Goal: Task Accomplishment & Management: Use online tool/utility

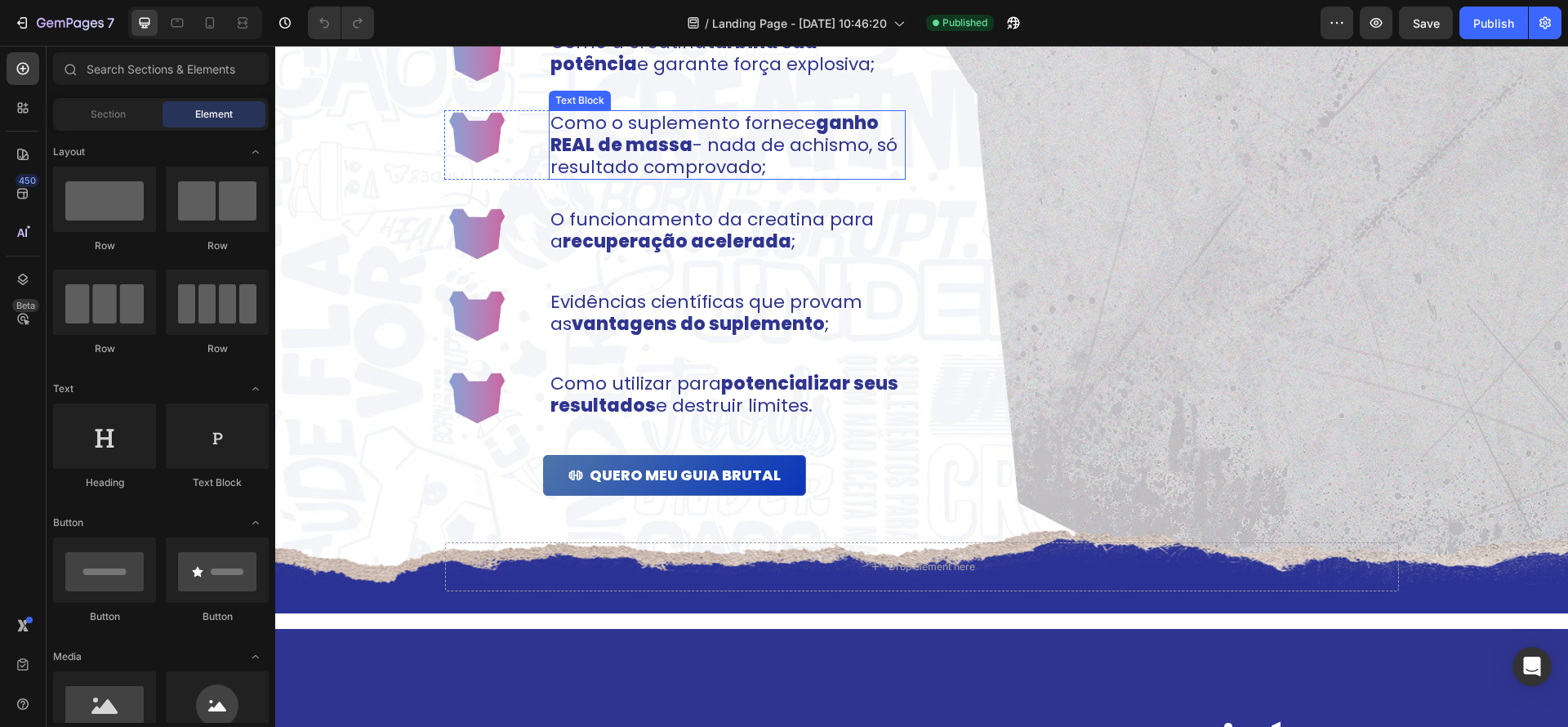
scroll to position [1299, 0]
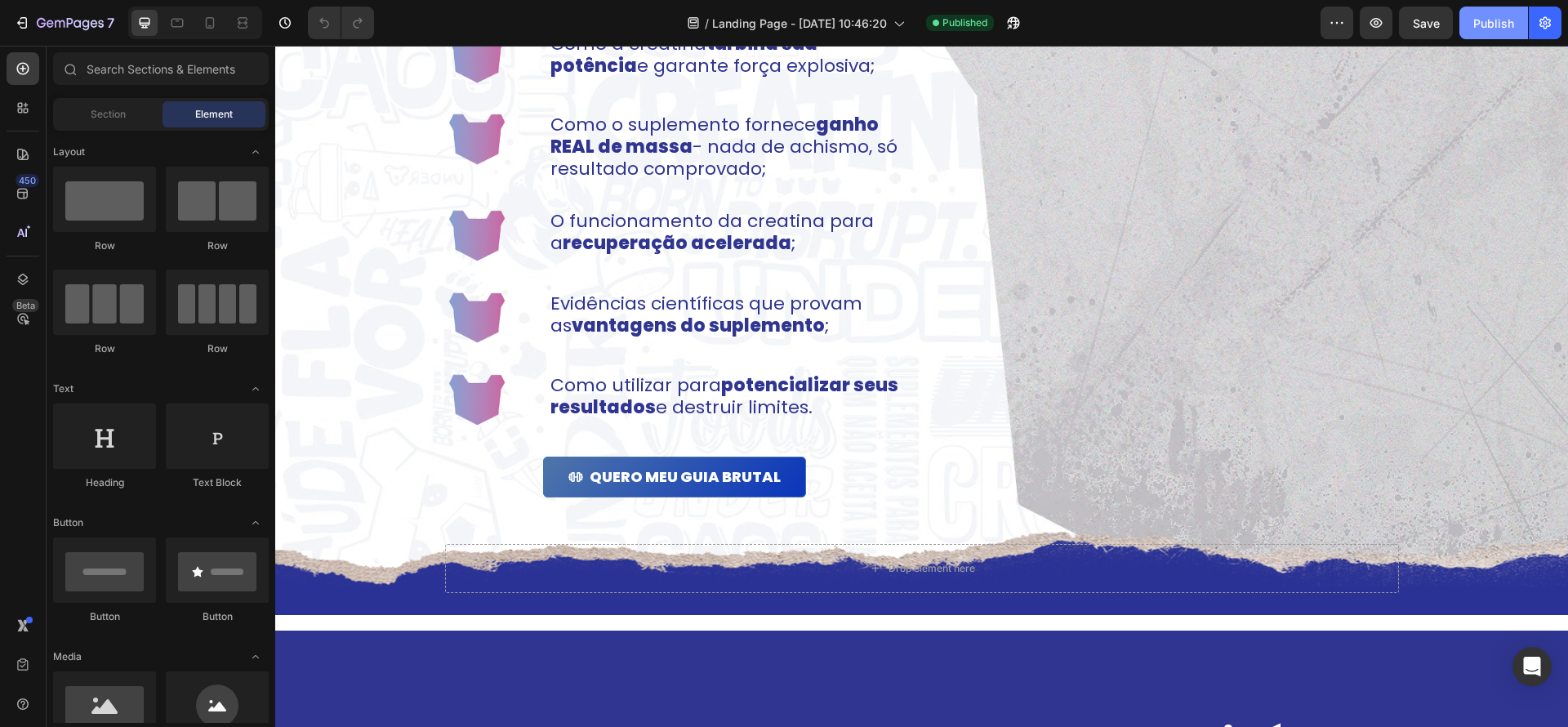
click at [1491, 29] on div "Publish" at bounding box center [1493, 23] width 41 height 17
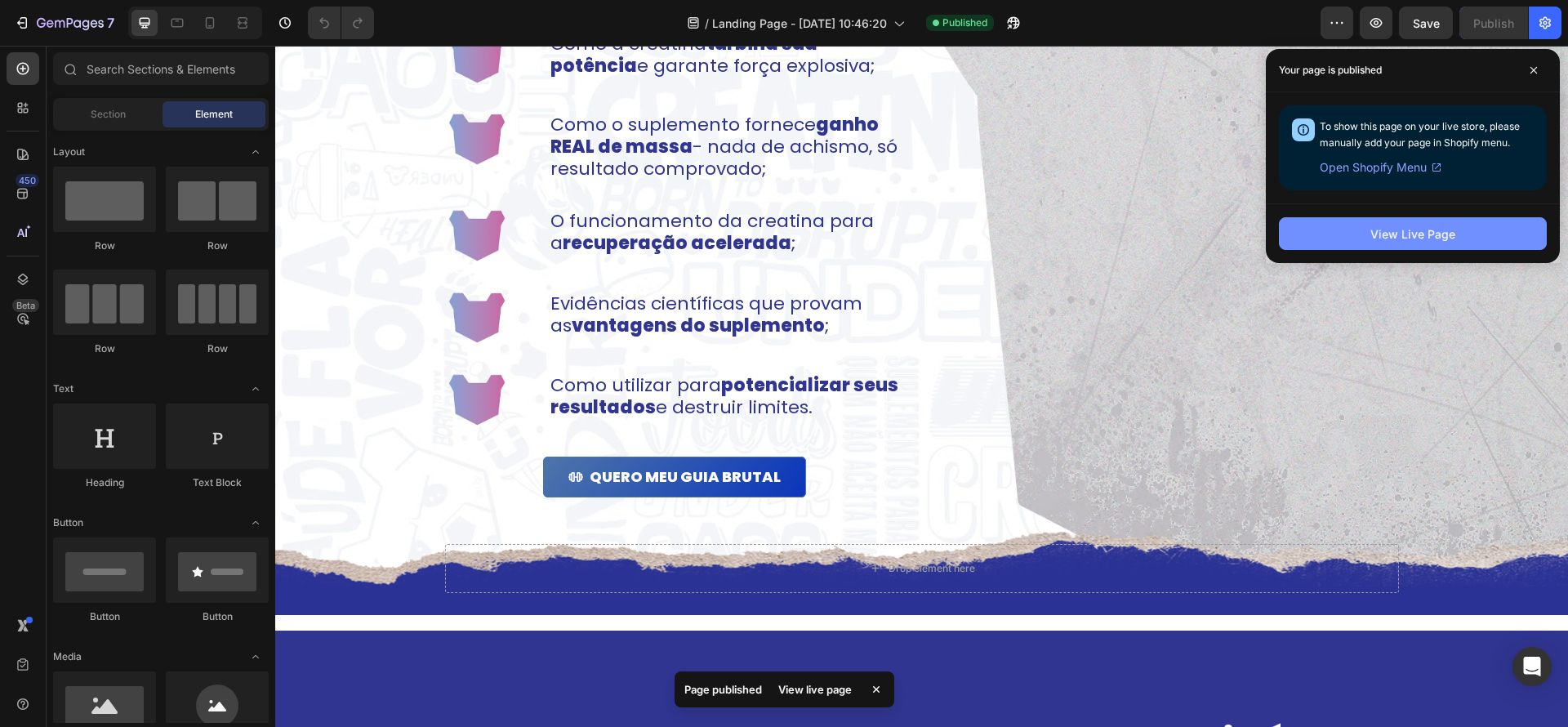
click at [1406, 248] on button "View Live Page" at bounding box center [1412, 233] width 268 height 33
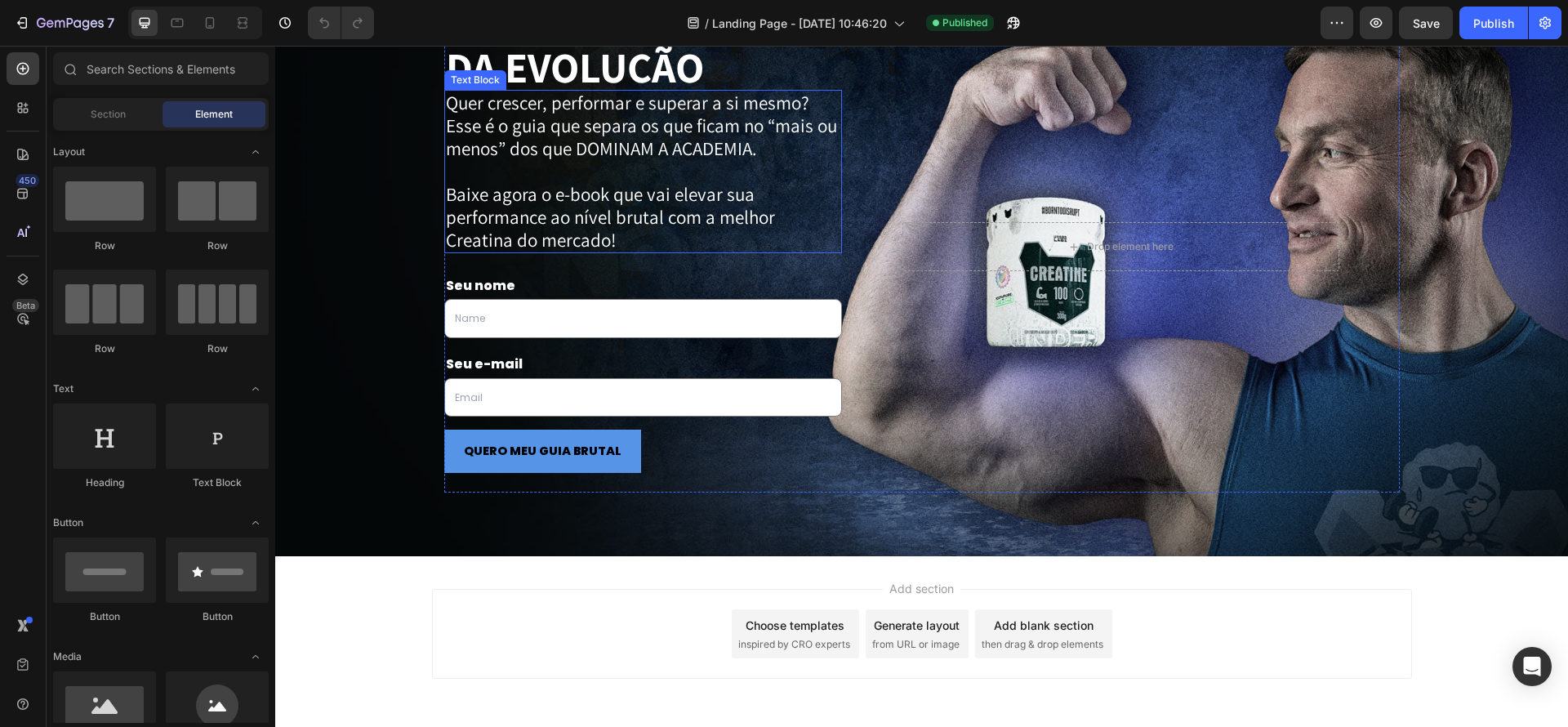
scroll to position [2695, 0]
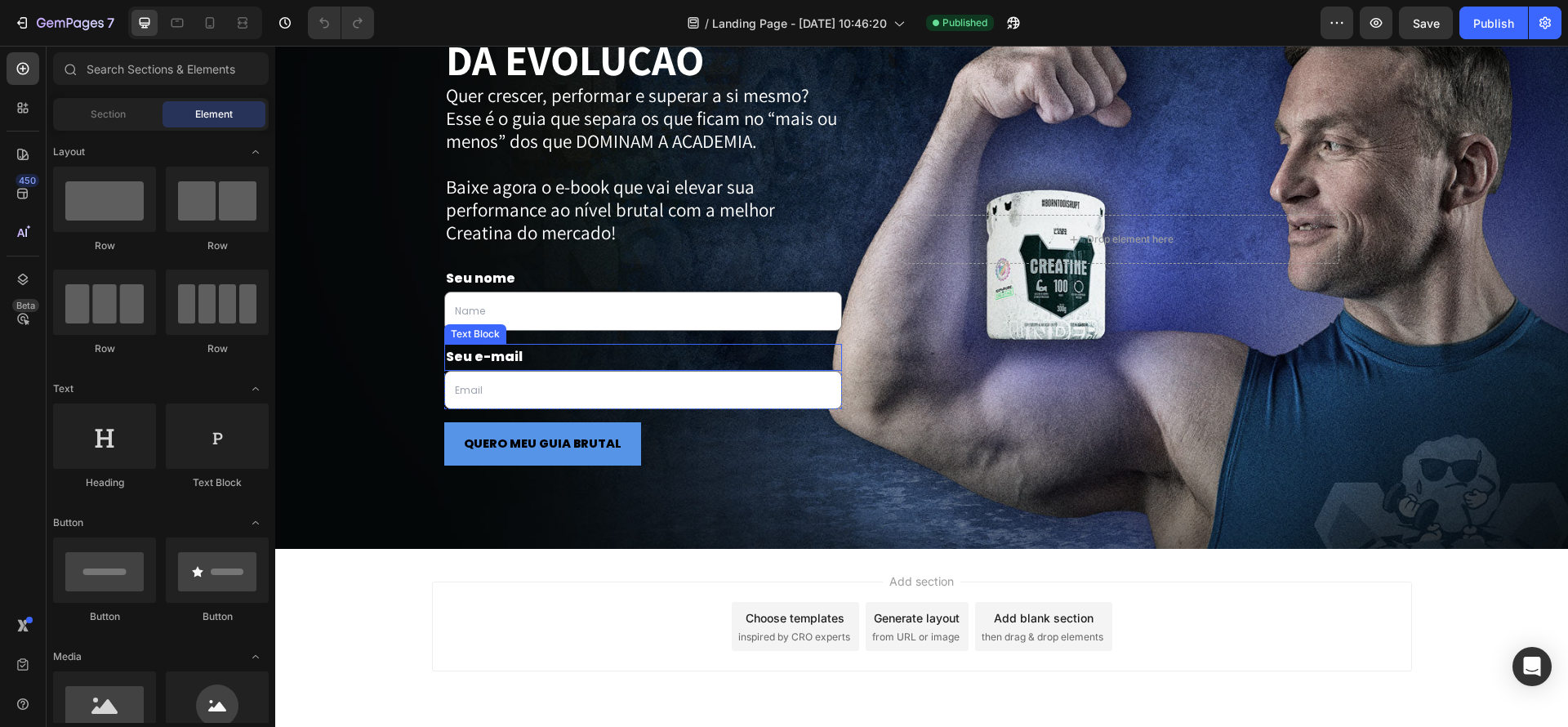
click at [698, 345] on p "Seu e-mail" at bounding box center [643, 357] width 395 height 24
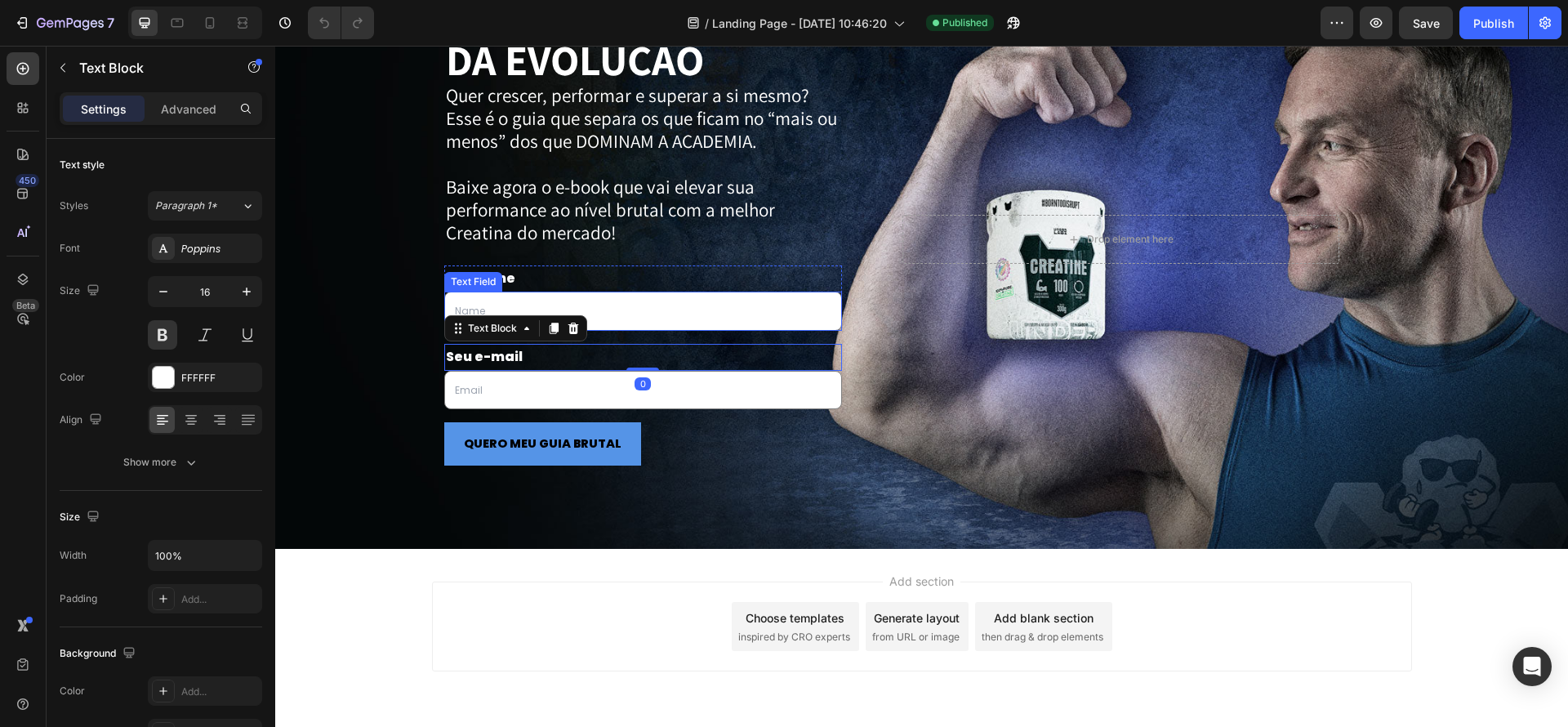
click at [704, 301] on input "text" at bounding box center [643, 310] width 399 height 39
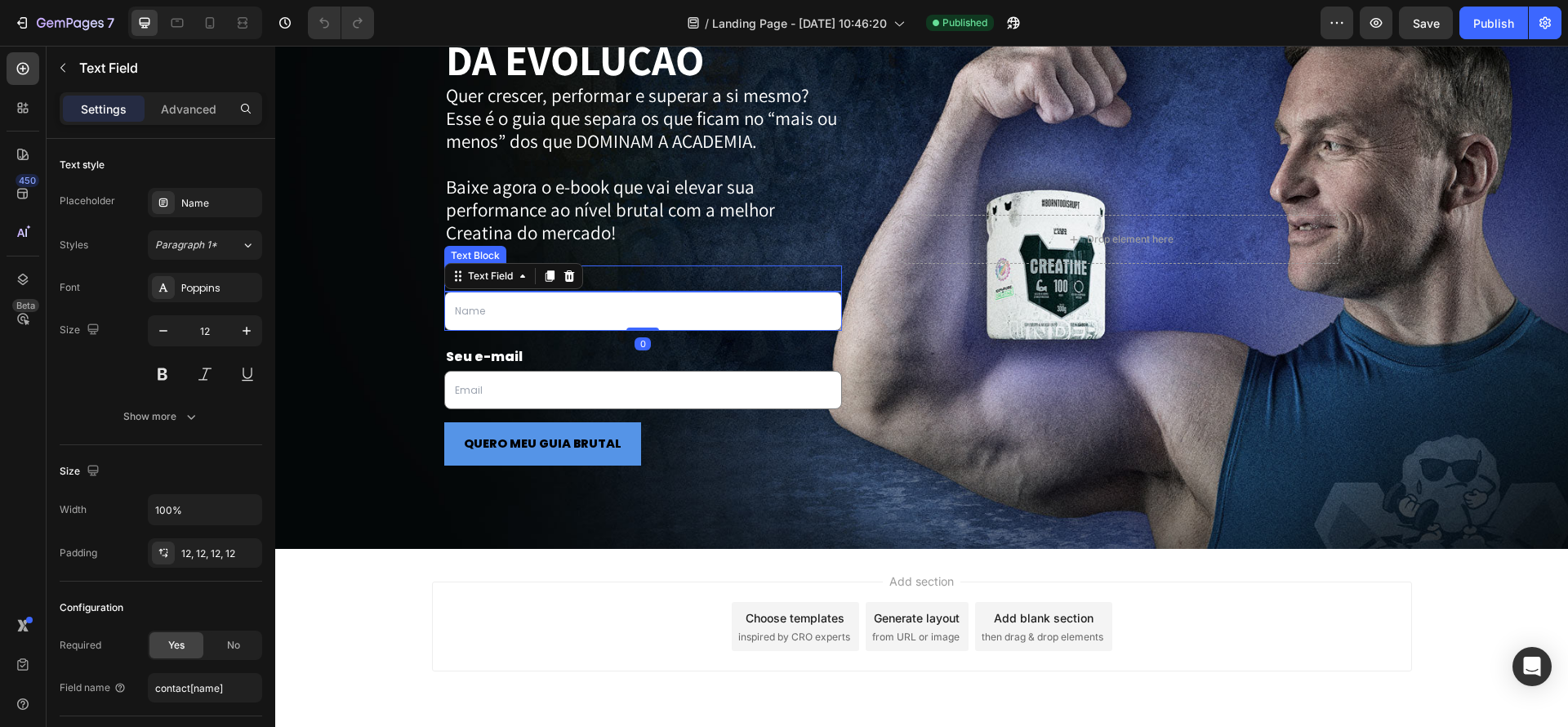
click at [693, 286] on p "Seu nome" at bounding box center [643, 279] width 395 height 24
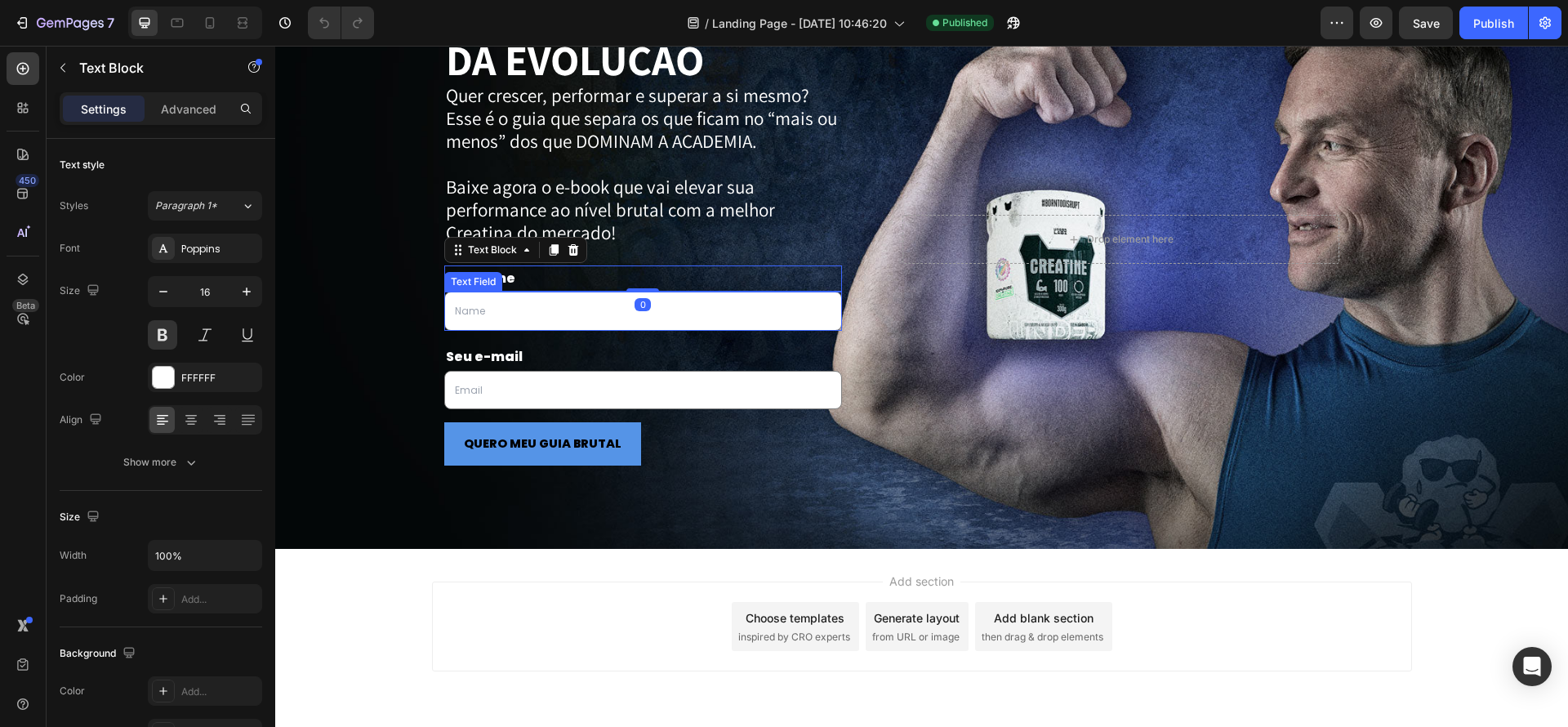
click at [719, 310] on input "text" at bounding box center [643, 310] width 399 height 39
click at [719, 285] on p "Seu nome" at bounding box center [643, 279] width 395 height 24
click at [785, 372] on input "email" at bounding box center [643, 390] width 399 height 39
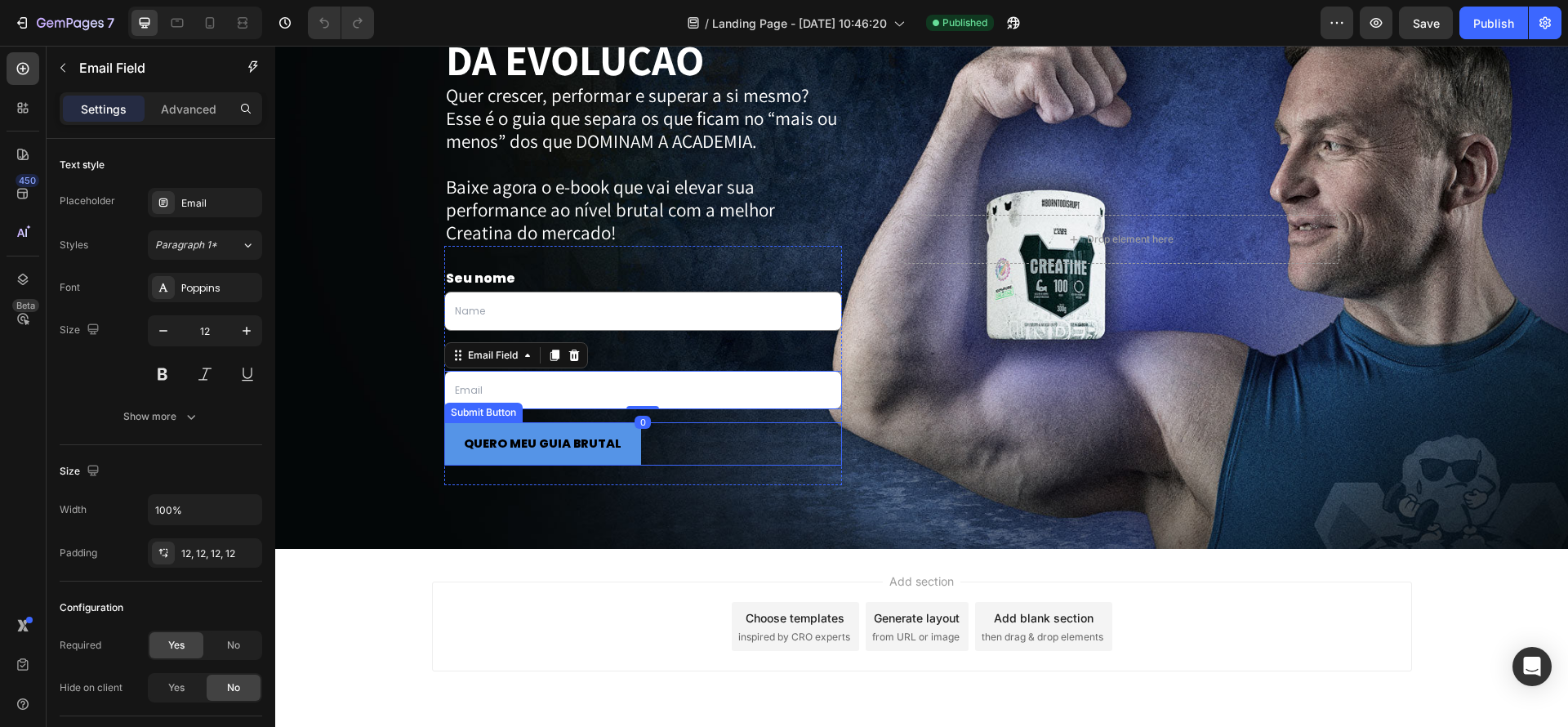
click at [791, 463] on div "QUERO MEU GUIA BRUTAL Submit Button" at bounding box center [643, 443] width 399 height 43
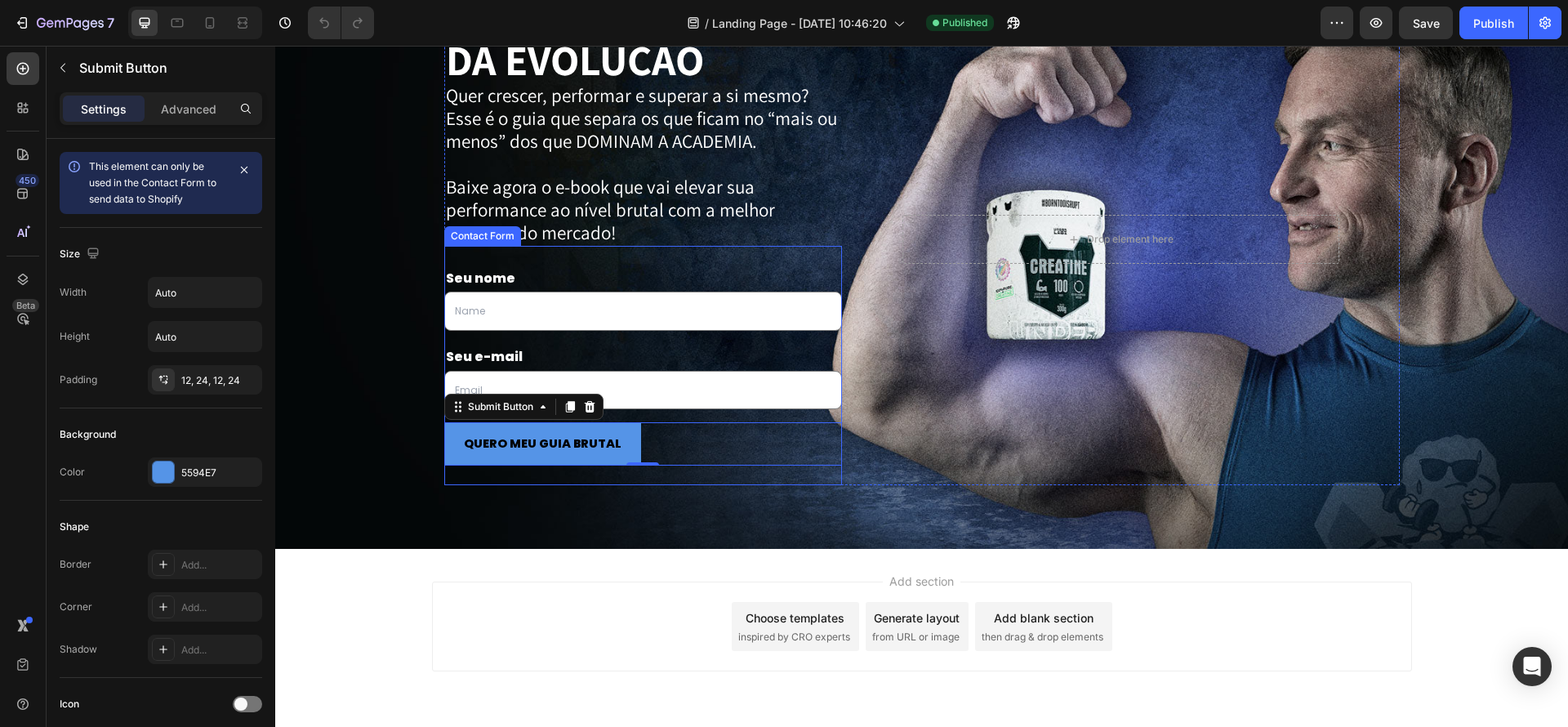
click at [794, 476] on div "Seu nome Text Block Text Field Row Seu e-mail Text Block Email Field Row QUERO …" at bounding box center [643, 365] width 399 height 240
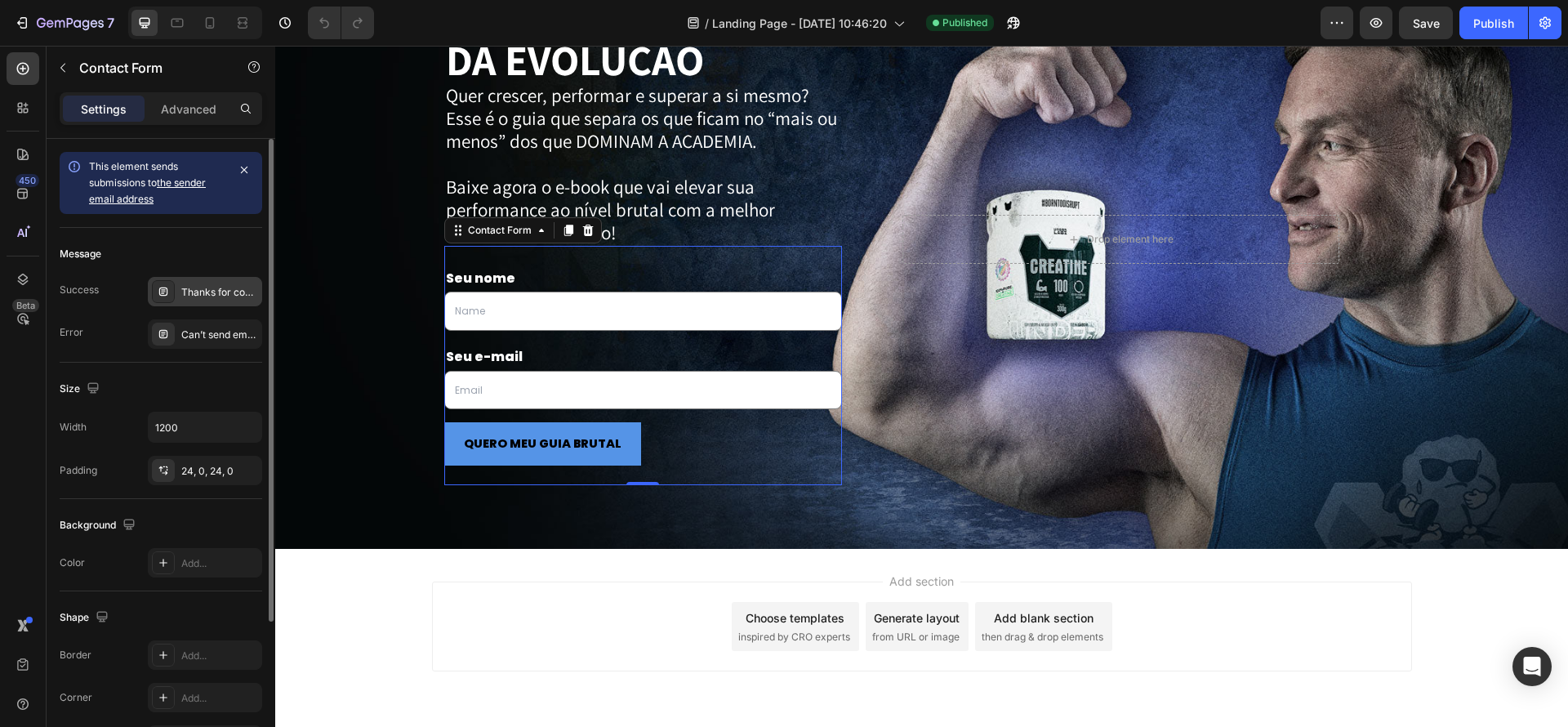
click at [208, 292] on div "Thanks for contacting us. We'll get back to you as soon as possible." at bounding box center [219, 292] width 77 height 15
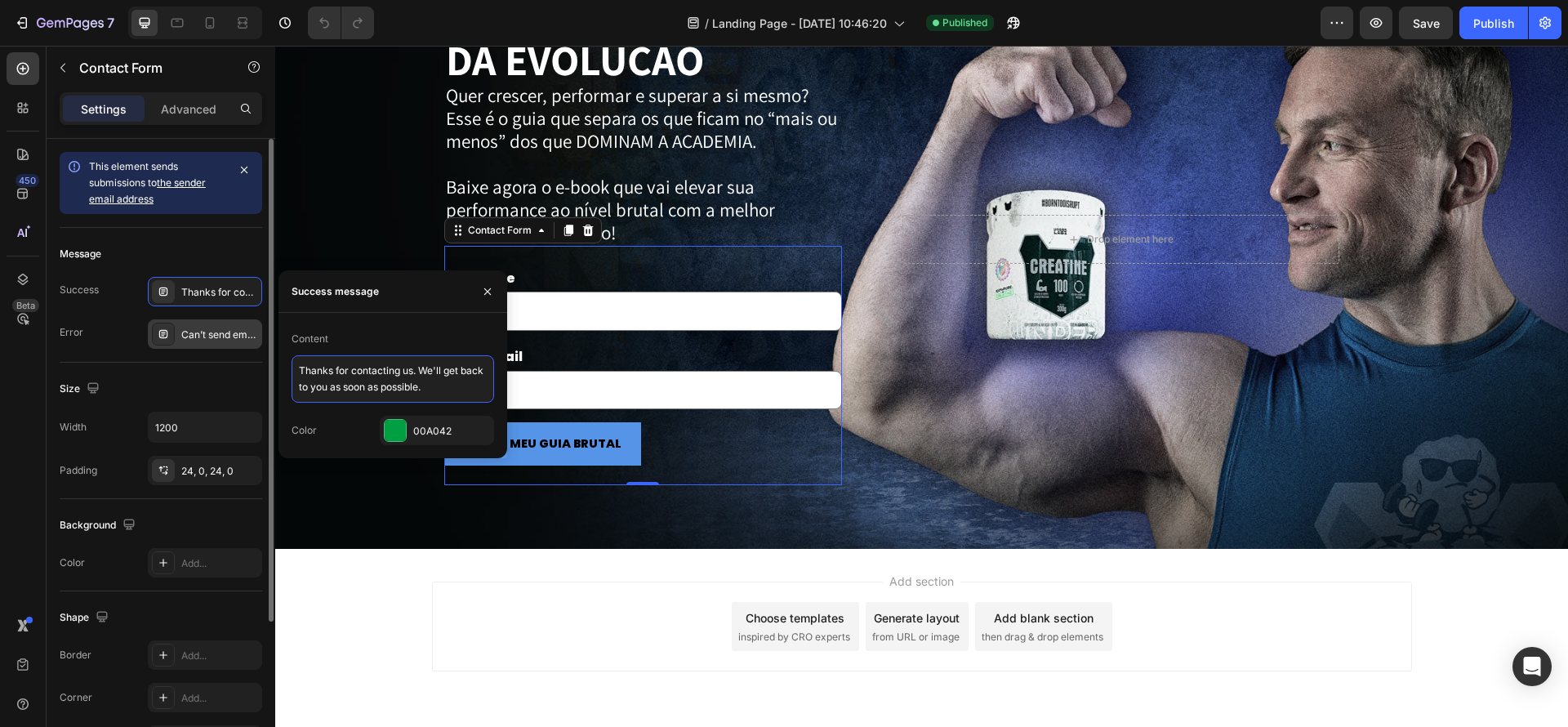
drag, startPoint x: 464, startPoint y: 395, endPoint x: 253, endPoint y: 345, distance: 216.8
click at [253, 345] on div "450 Beta Sections(18) Elements(83) Section Element Hero Section Product Detail …" at bounding box center [138, 386] width 275 height 681
paste textarea "Guia liberado! Baixe agora e leve sua performance ao nível brutal"
type textarea "Guia liberado! Baixe agora e leve sua performance ao nível brutal."
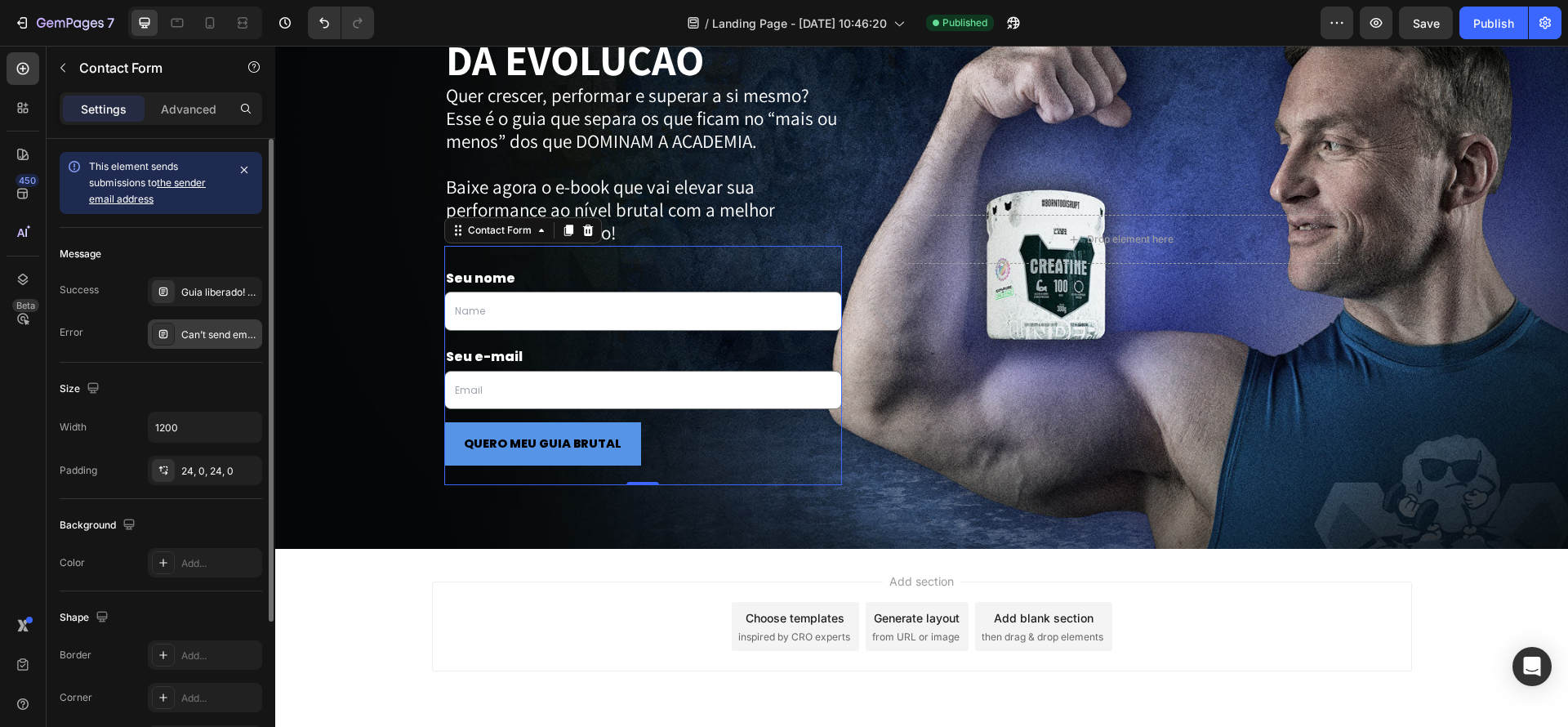
click at [216, 336] on div "Can’t send email. Please try again later." at bounding box center [219, 334] width 77 height 15
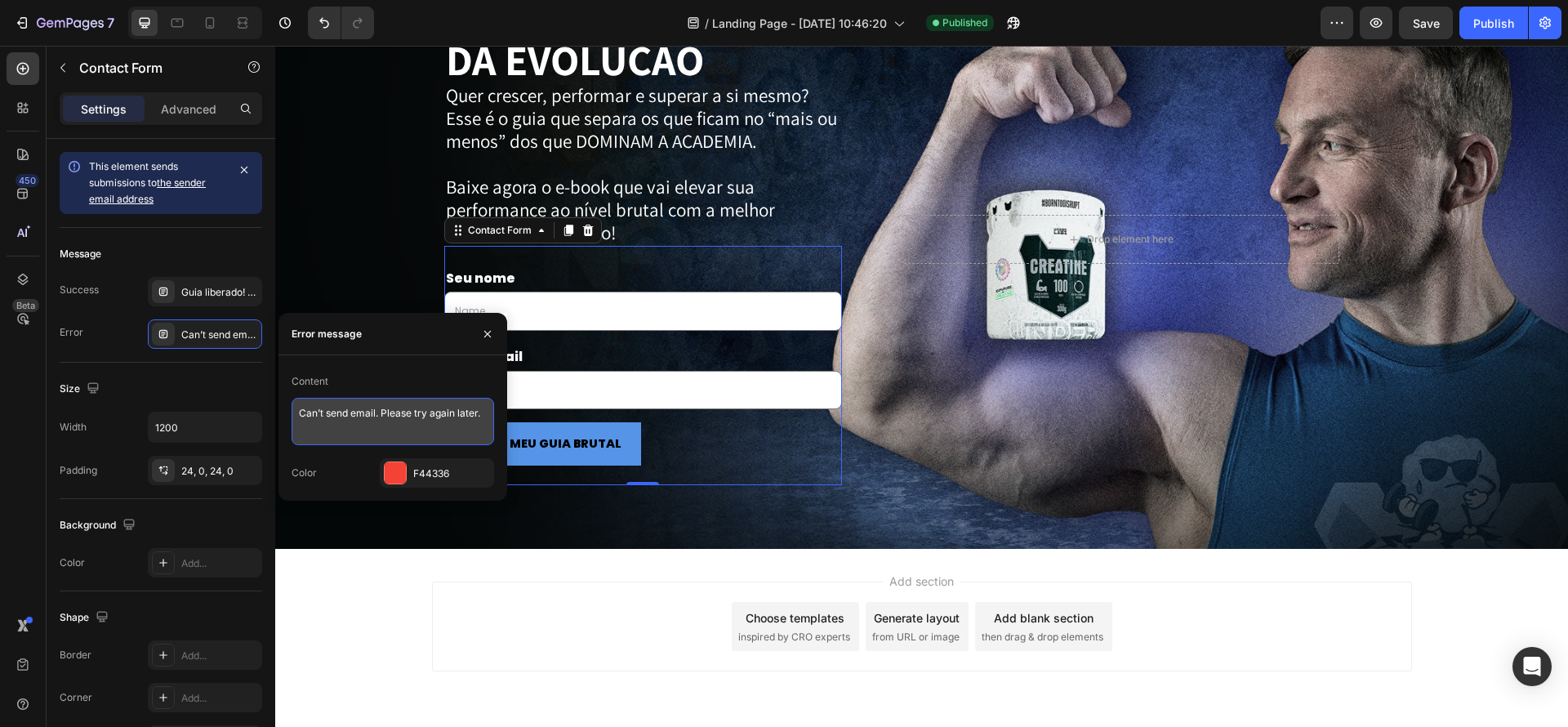
click at [401, 402] on textarea "Can’t send email. Please try again later." at bounding box center [392, 421] width 202 height 47
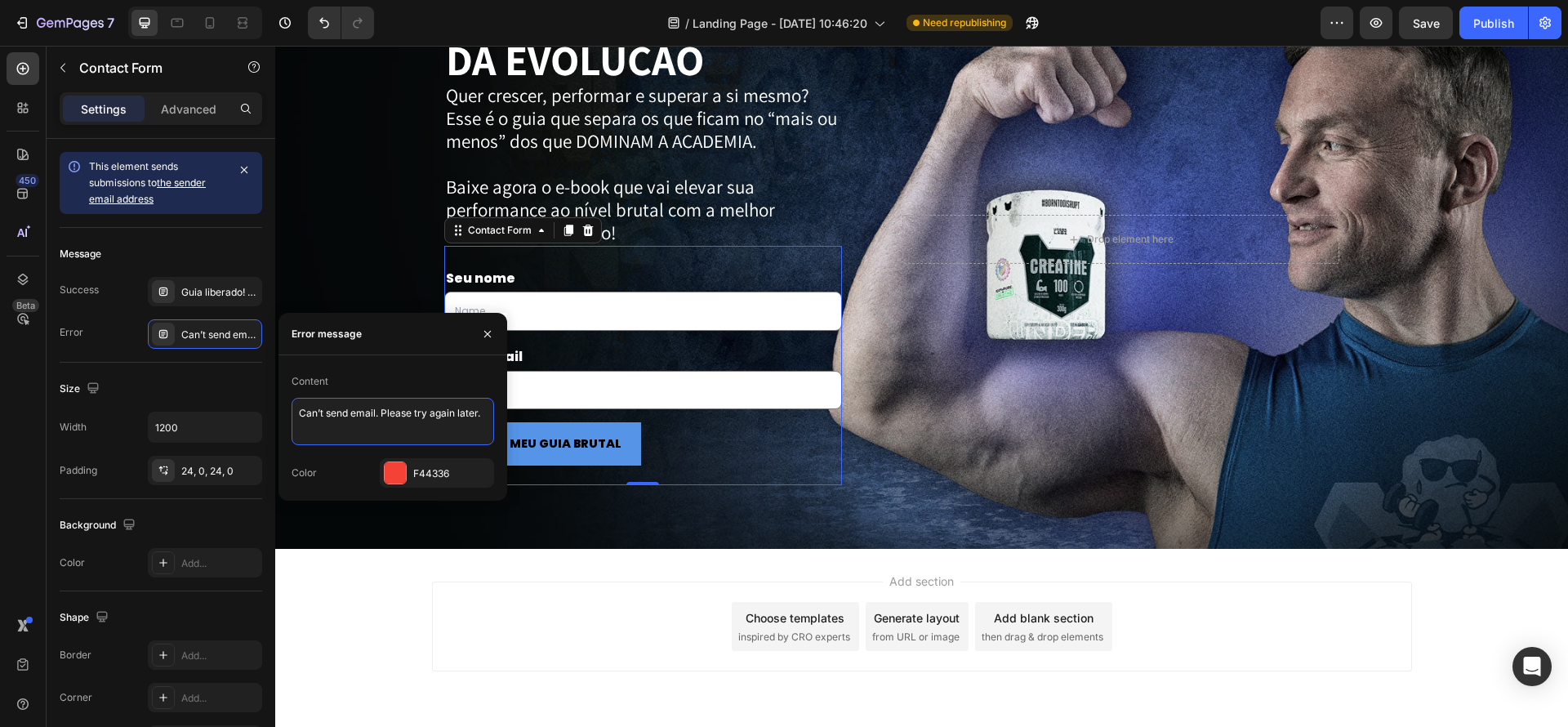
paste textarea "⚠️ Erro no envio. Tente novamente e garanta seu guia brutal.”"
type textarea "⚠️ Erro no envio. Tente novamente e garanta seu guia brutal."
click at [218, 390] on div "Size" at bounding box center [161, 389] width 202 height 26
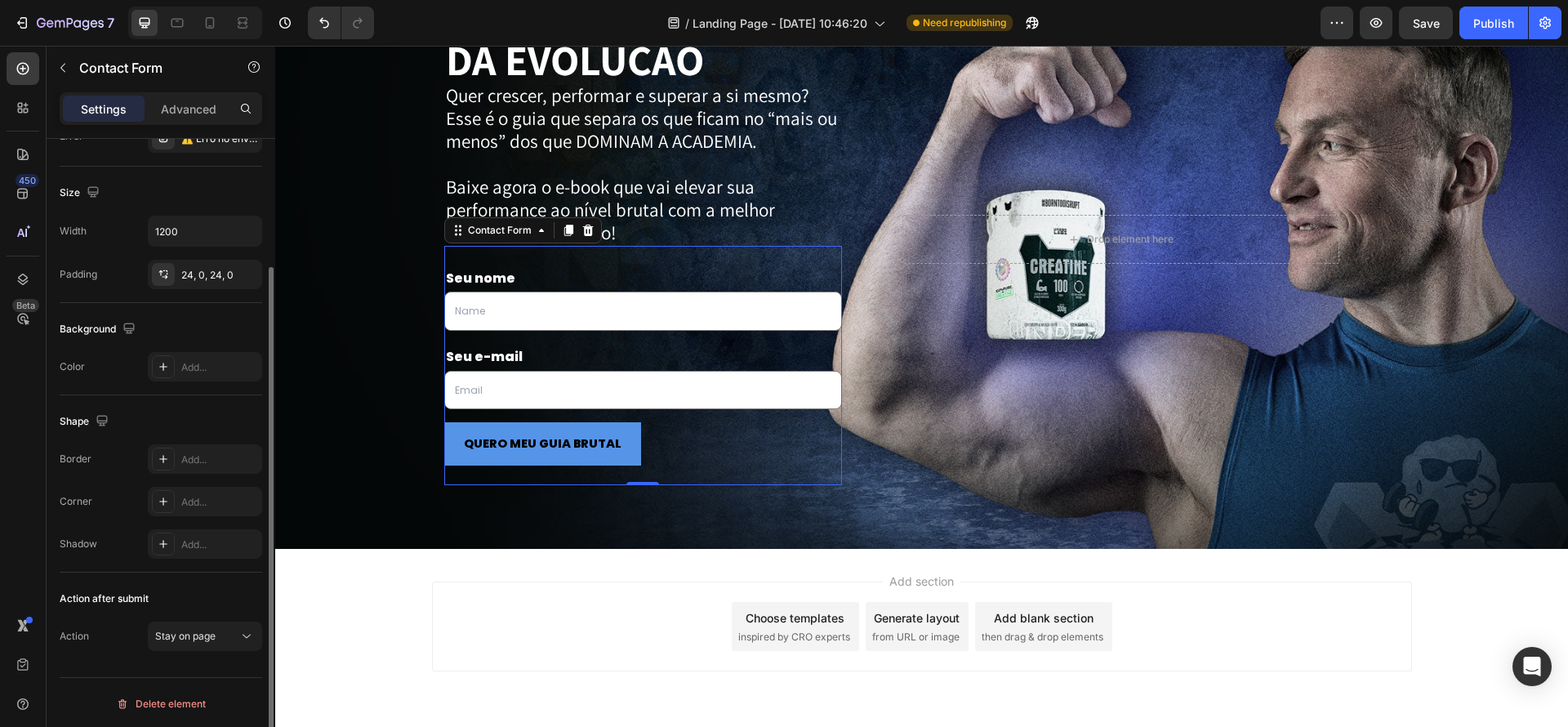
scroll to position [198, 0]
click at [212, 633] on span "Stay on page" at bounding box center [186, 633] width 61 height 12
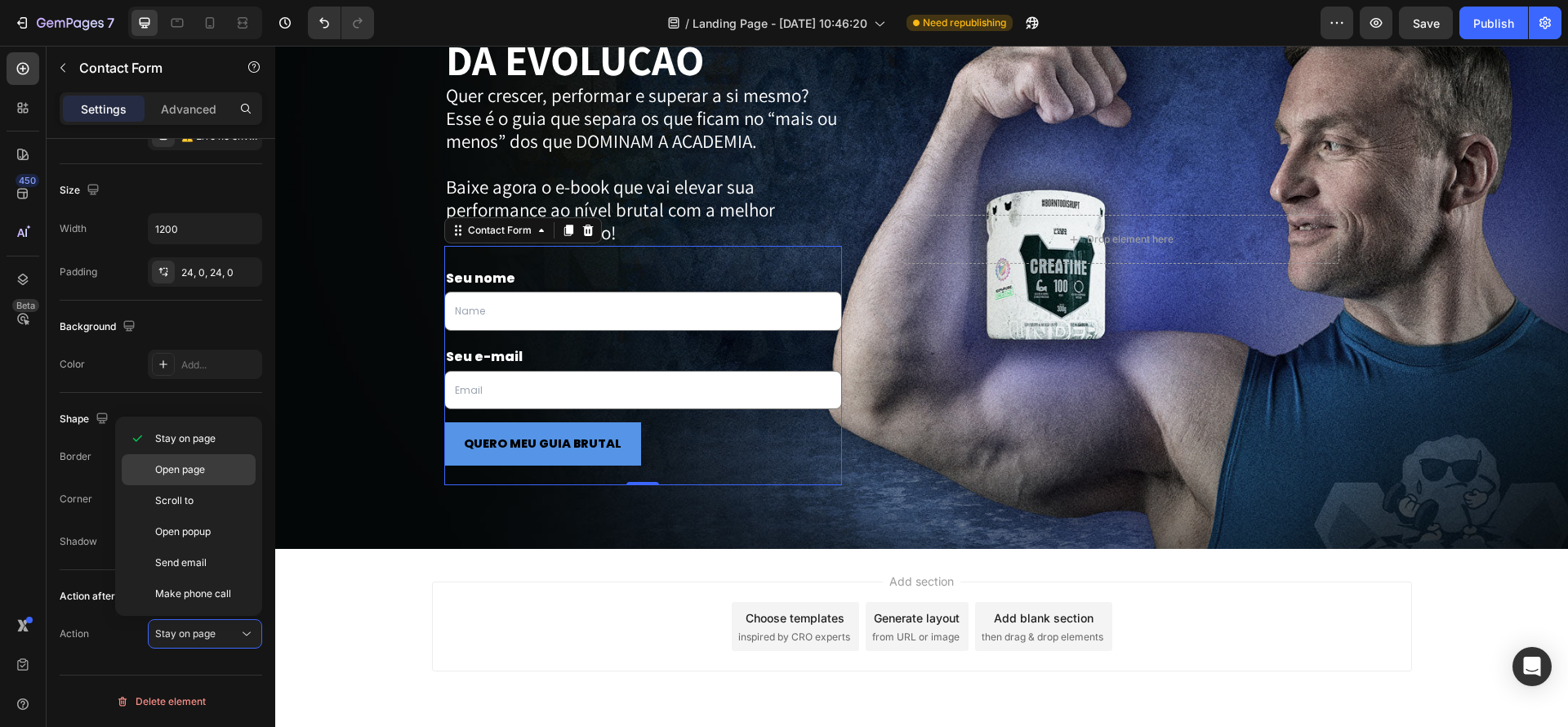
click at [194, 485] on div "Open page" at bounding box center [189, 500] width 134 height 31
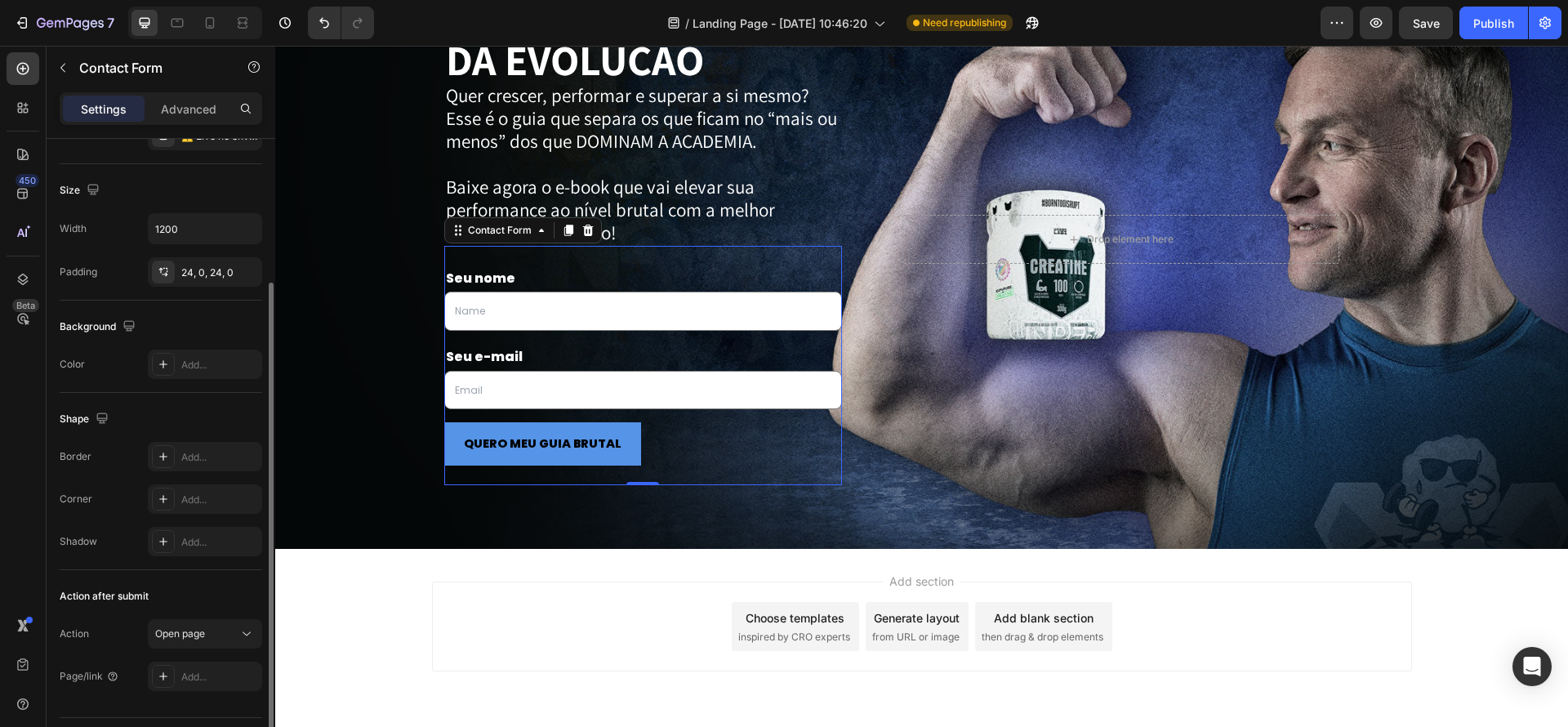
scroll to position [241, 0]
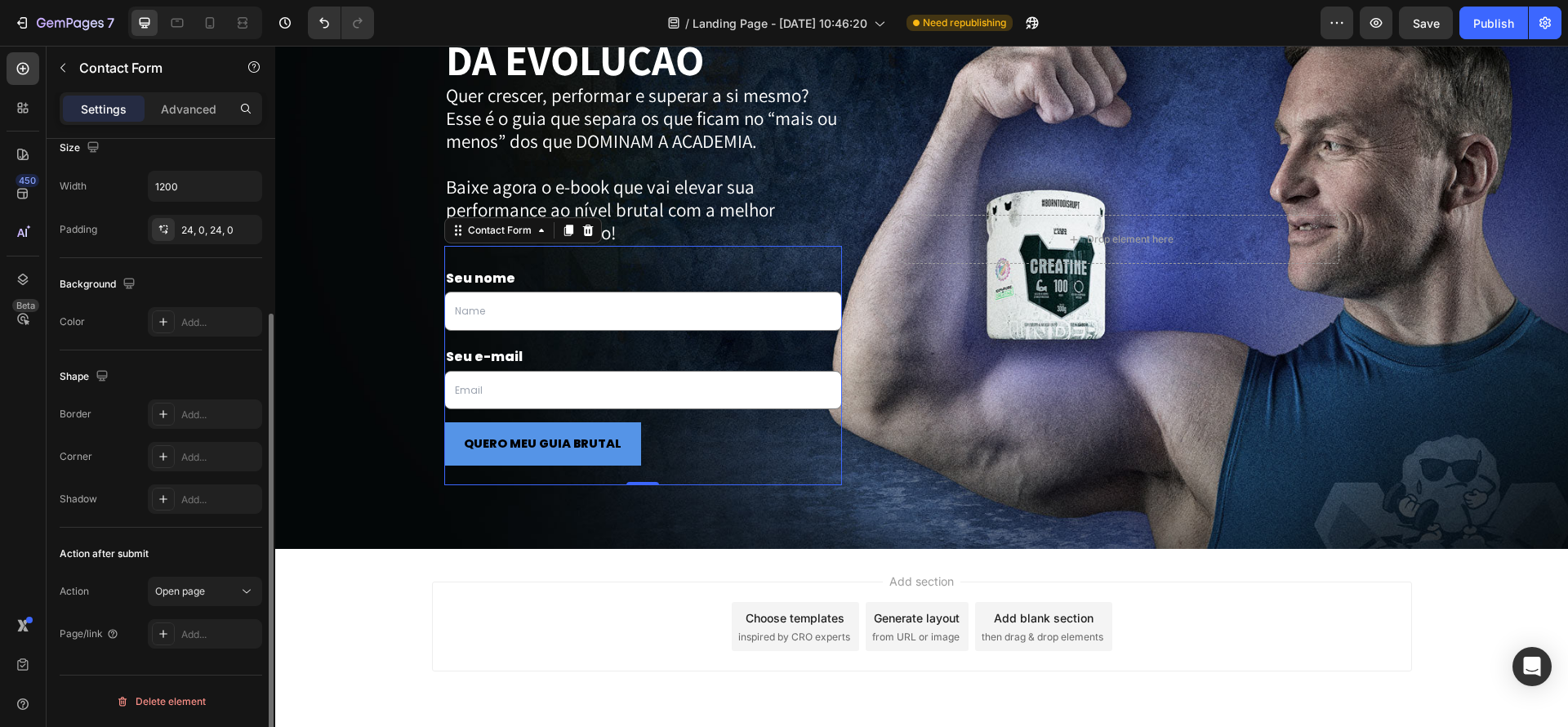
click at [203, 606] on div "Action Open page Page/link Add..." at bounding box center [161, 612] width 202 height 72
click at [208, 602] on button "Open page" at bounding box center [204, 591] width 115 height 29
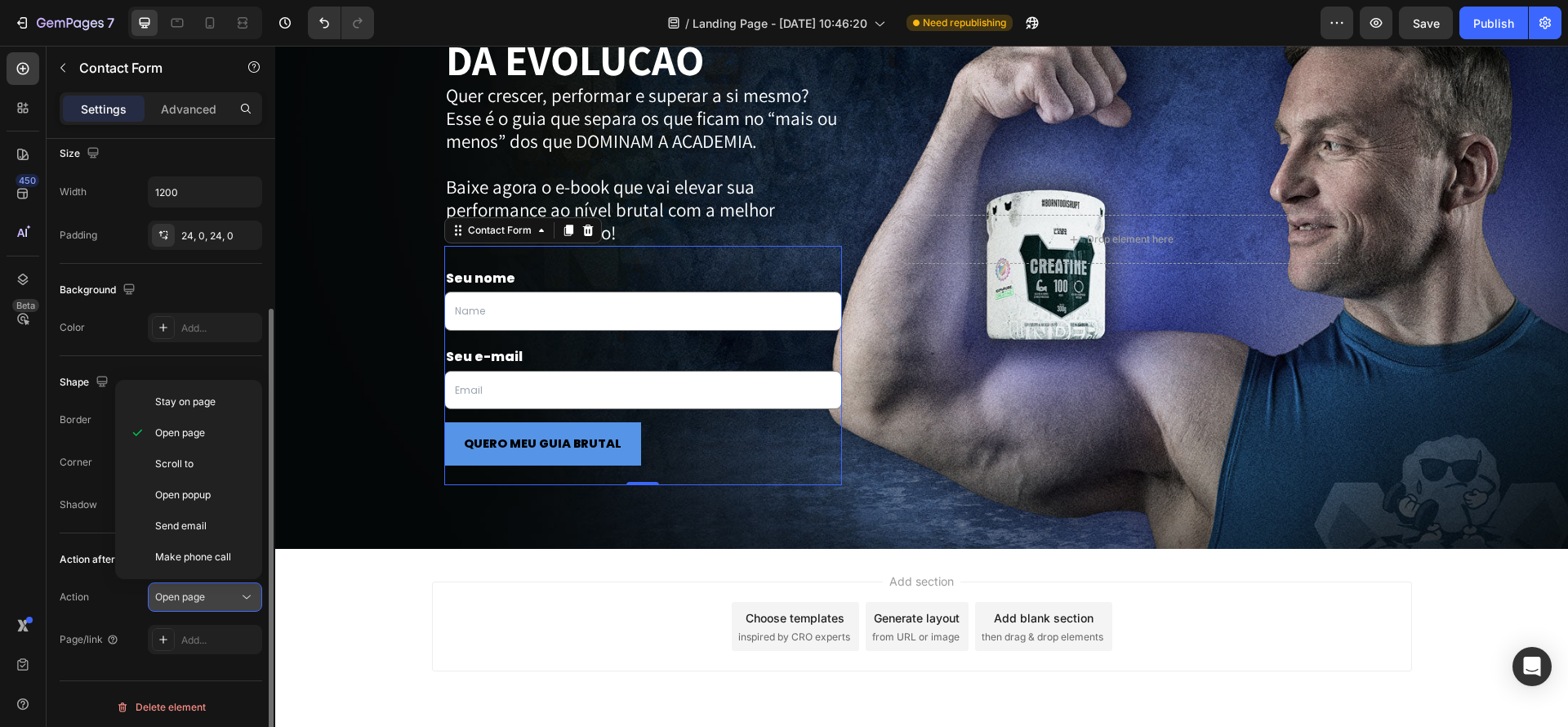
click at [222, 605] on button "Open page" at bounding box center [204, 596] width 115 height 29
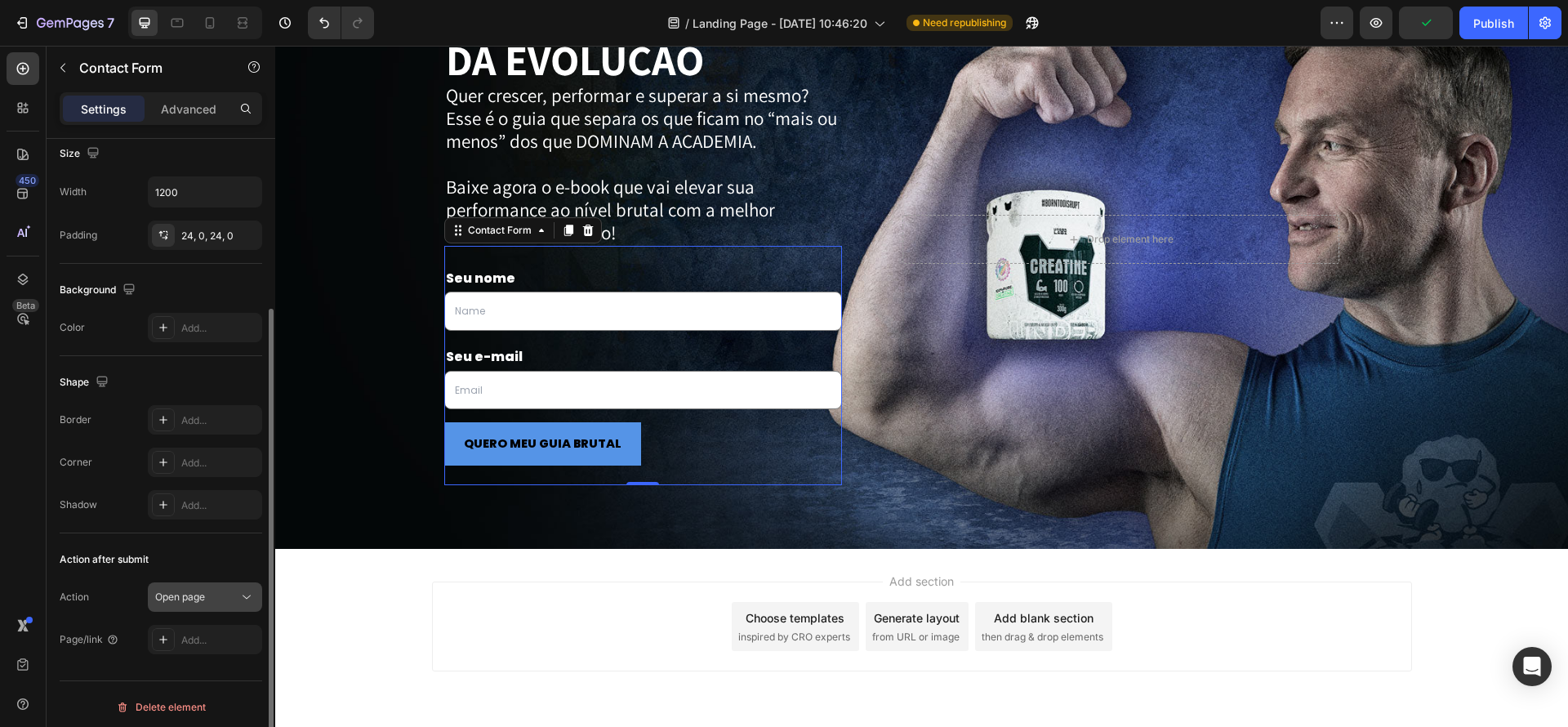
click at [222, 605] on button "Open page" at bounding box center [204, 596] width 115 height 29
click at [227, 634] on div "Add..." at bounding box center [219, 640] width 77 height 15
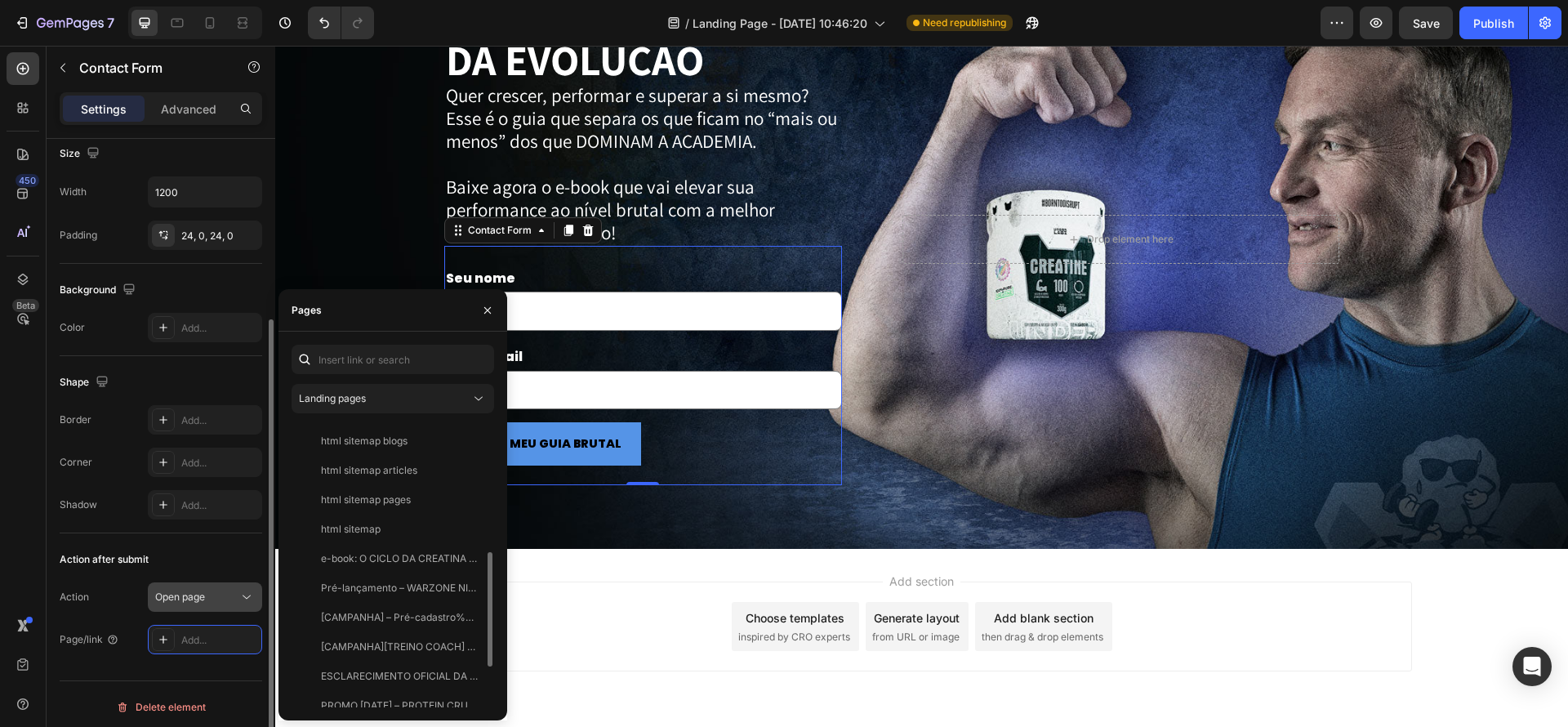
scroll to position [241, 0]
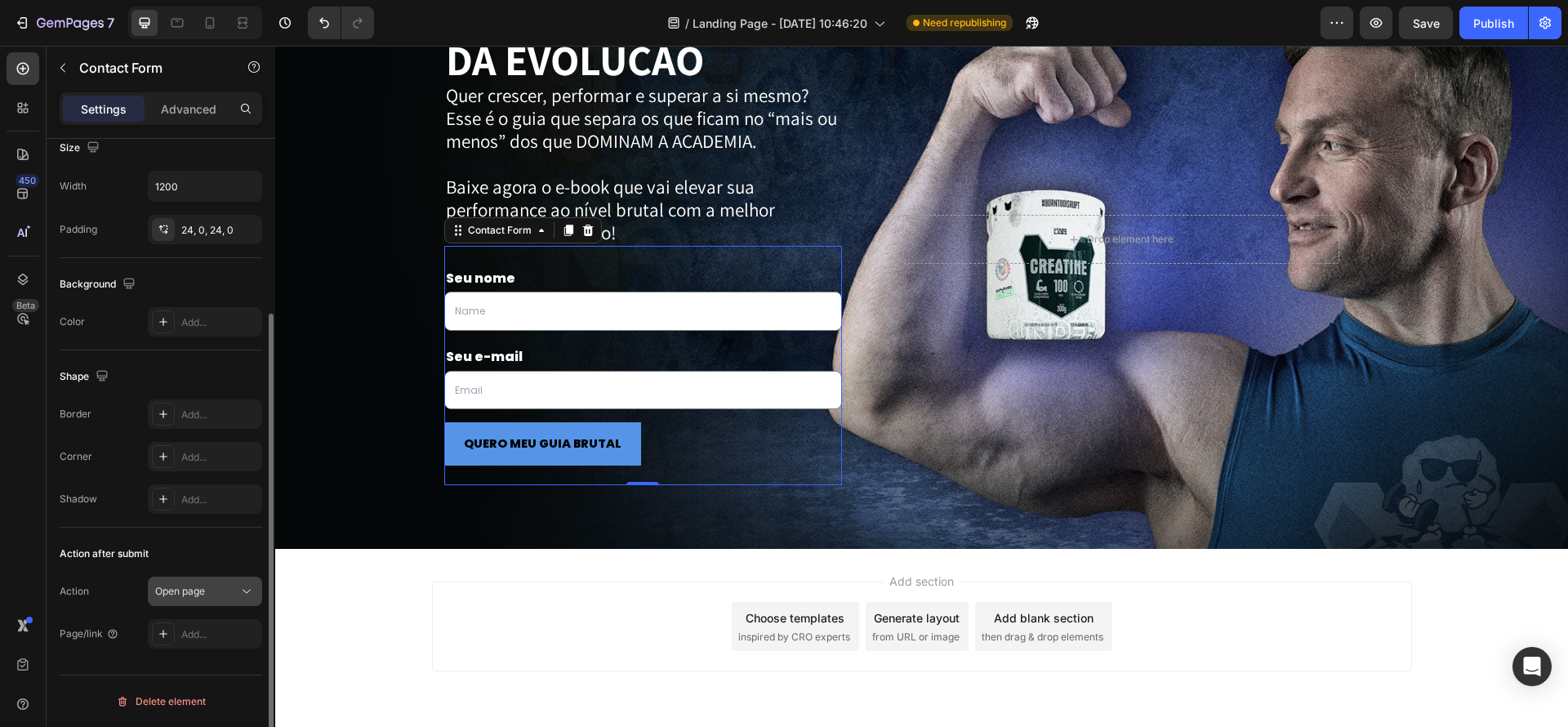
click at [227, 588] on div "Open page" at bounding box center [197, 590] width 84 height 15
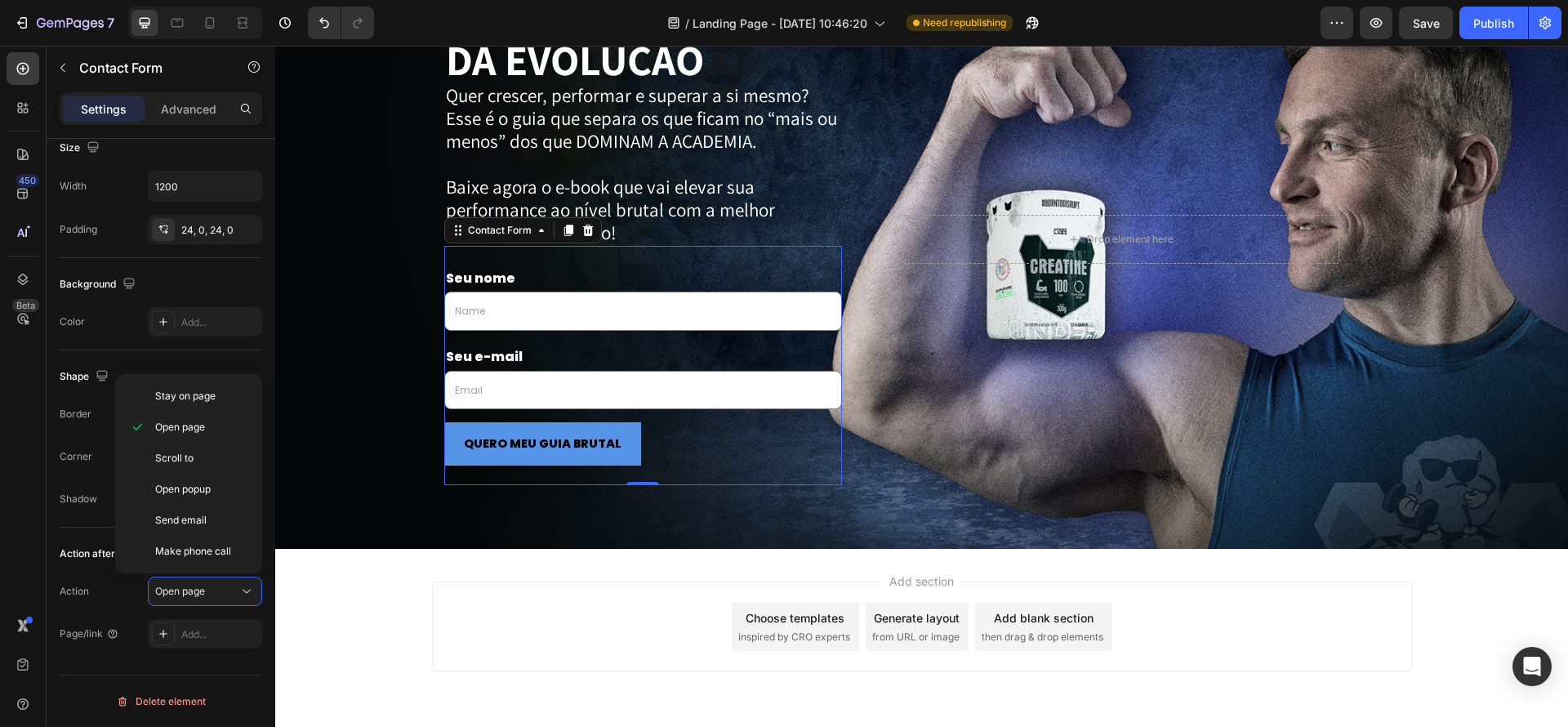
click at [392, 574] on div "Add section Choose templates inspired by CRO experts Generate layout from URL o…" at bounding box center [922, 648] width 1293 height 200
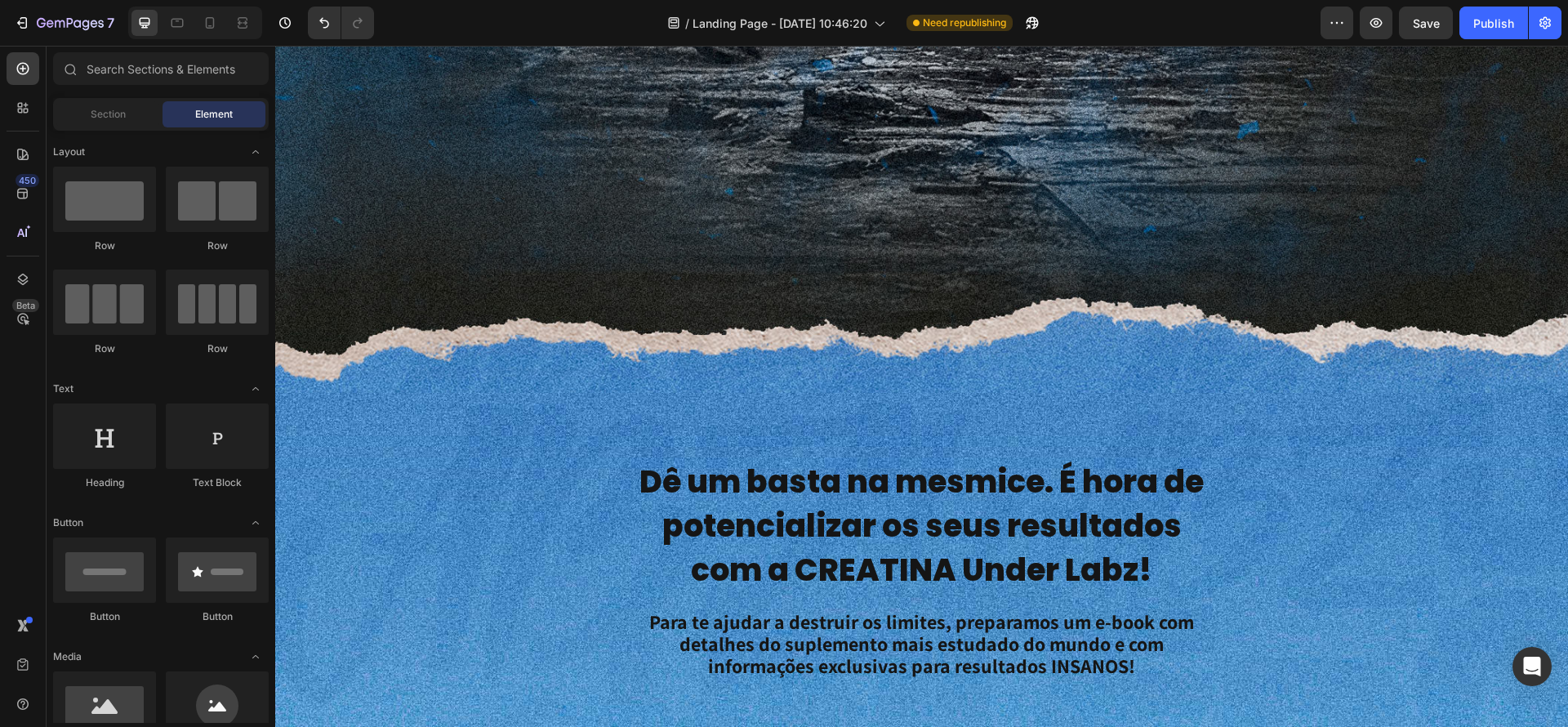
scroll to position [138, 0]
